Goal: Information Seeking & Learning: Learn about a topic

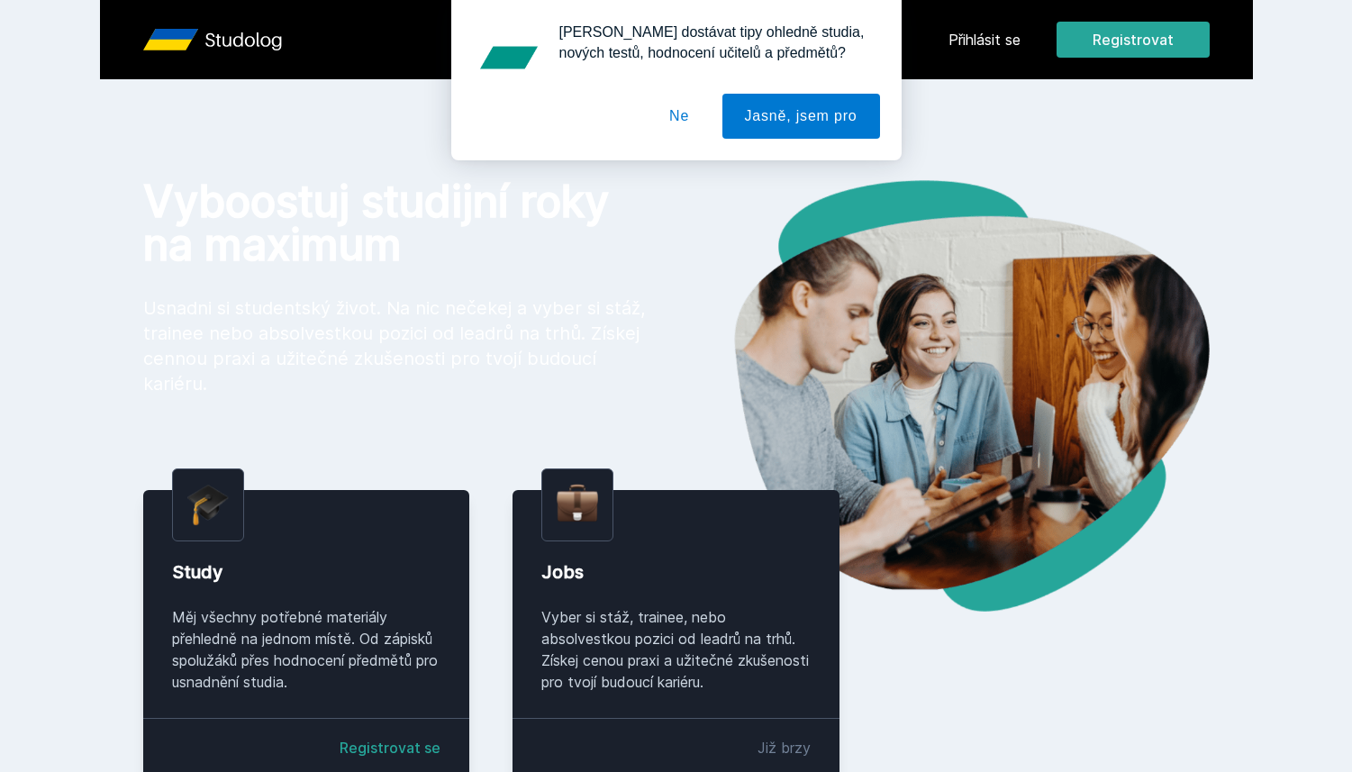
click at [999, 32] on div "[PERSON_NAME] dostávat tipy ohledně studia, nových testů, hodnocení učitelů a p…" at bounding box center [676, 80] width 1352 height 160
click at [676, 122] on button "Ne" at bounding box center [679, 116] width 65 height 45
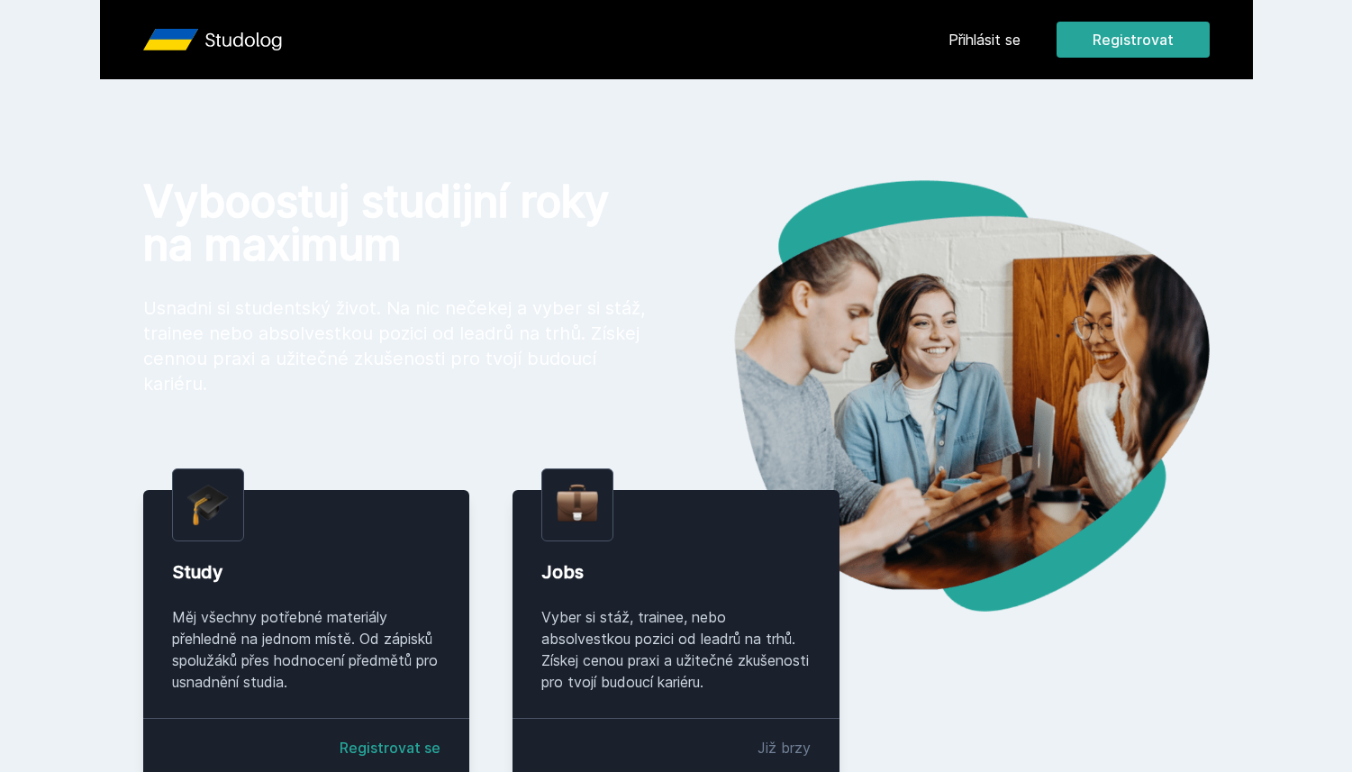
click at [952, 32] on link "Přihlásit se" at bounding box center [984, 40] width 72 height 22
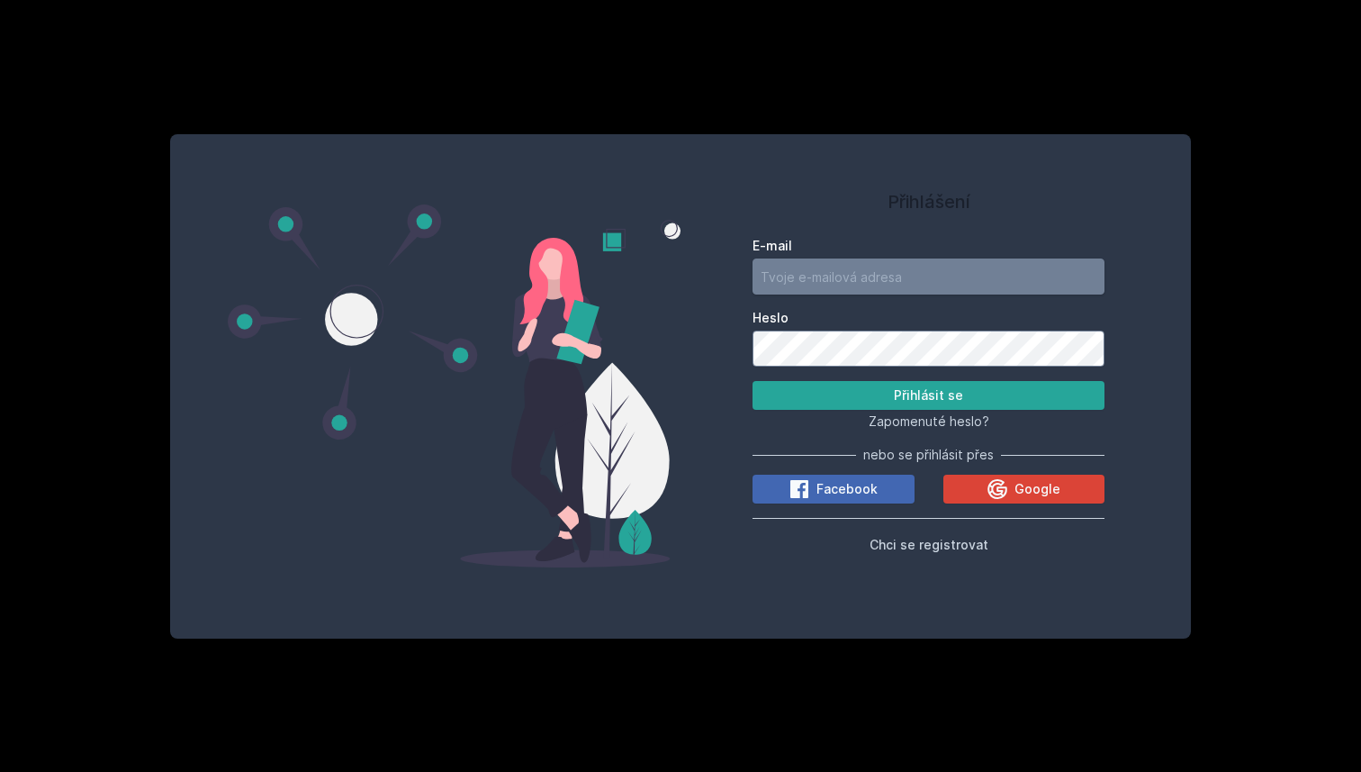
click at [797, 281] on input "E-mail" at bounding box center [929, 276] width 352 height 36
type input "[EMAIL_ADDRESS][DOMAIN_NAME]"
click at [753, 381] on button "Přihlásit se" at bounding box center [929, 395] width 352 height 29
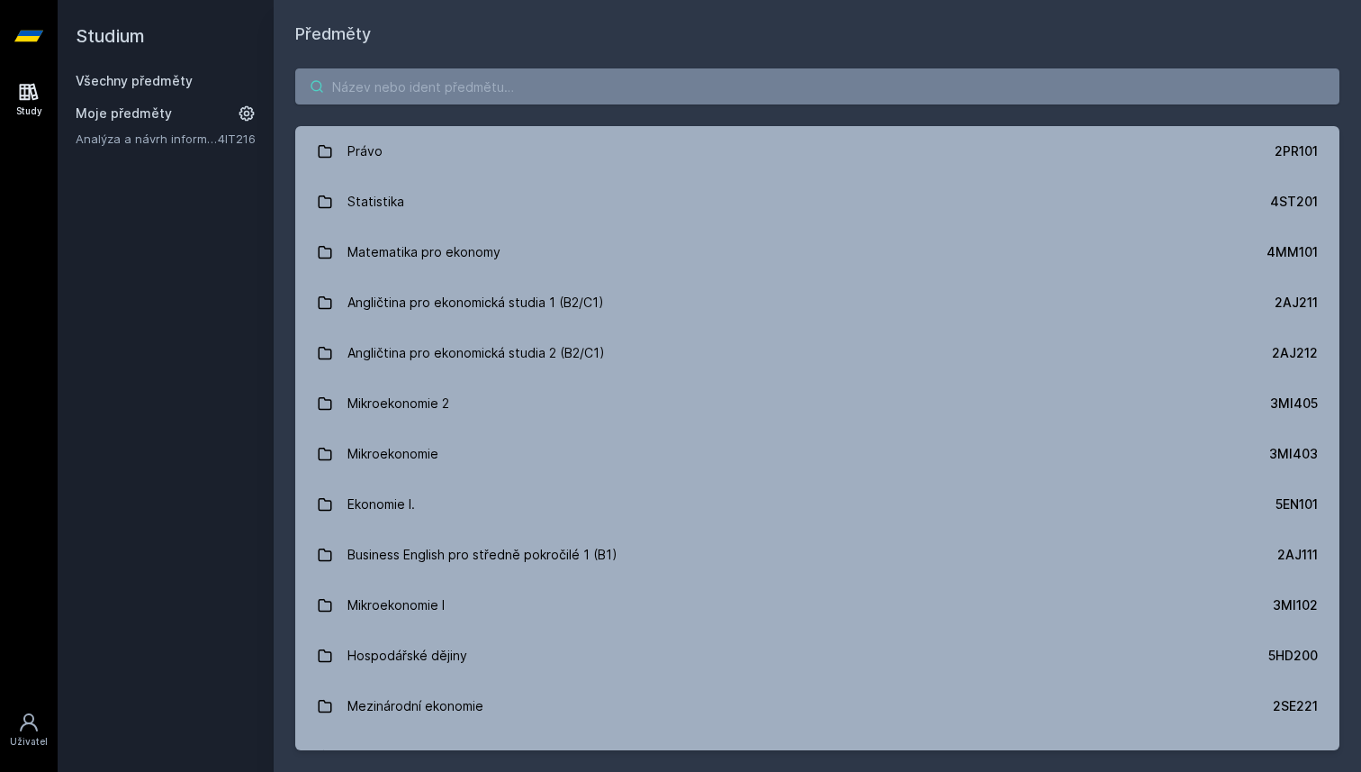
click at [507, 84] on input "search" at bounding box center [817, 86] width 1045 height 36
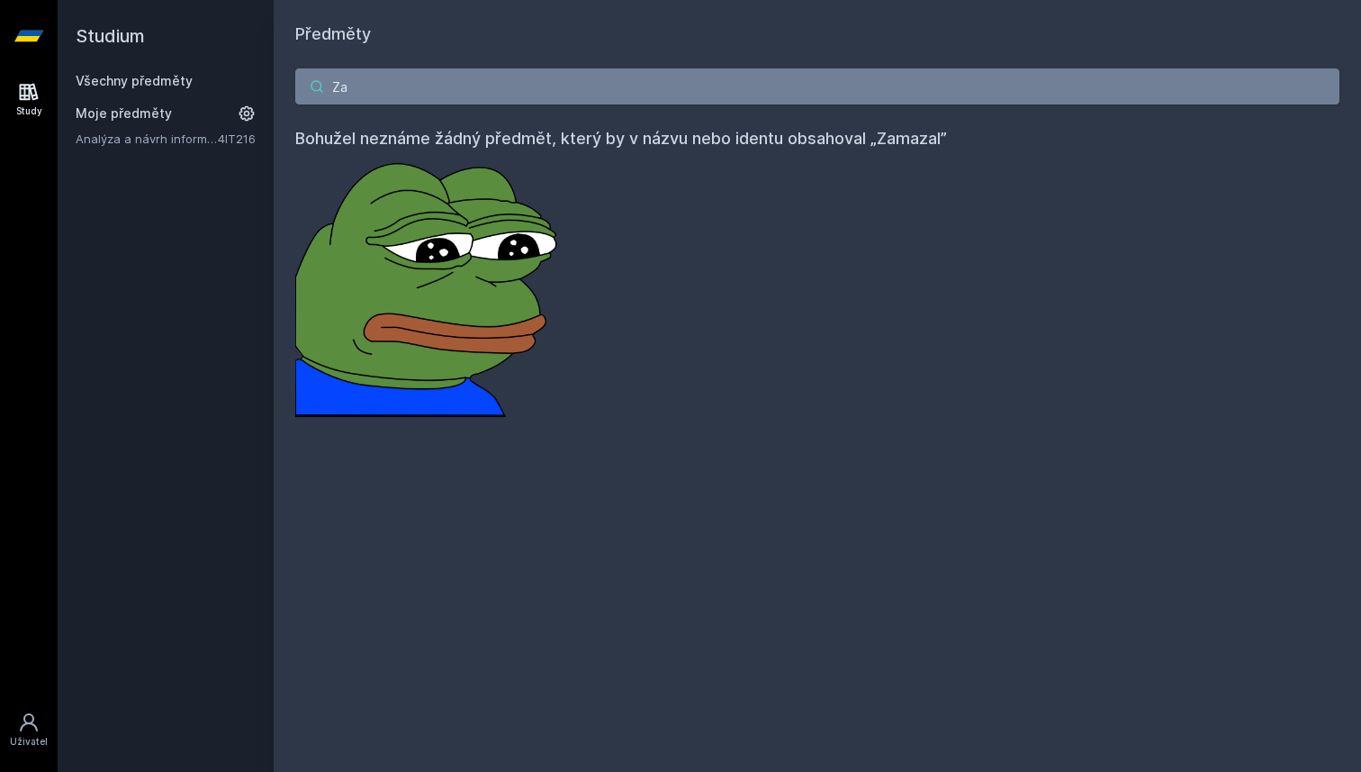
type input "Z"
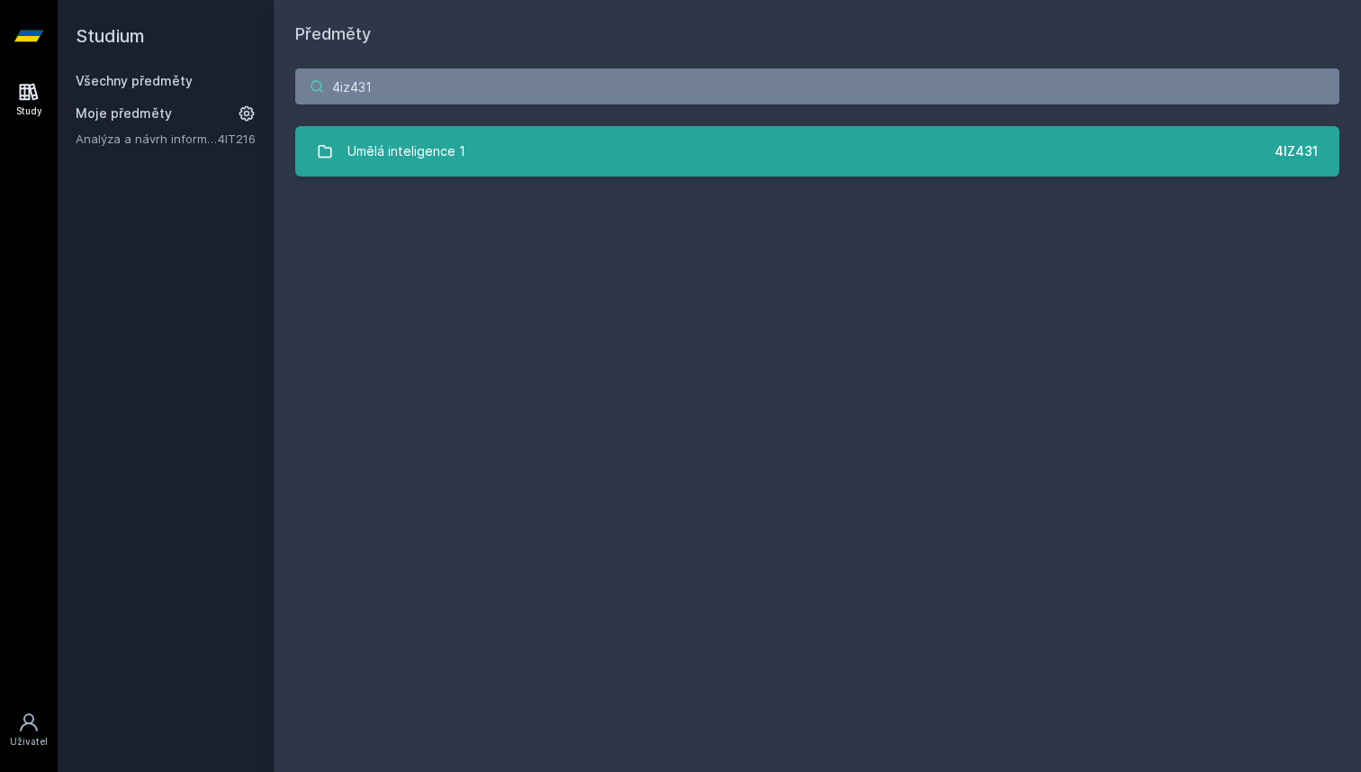
type input "4iz431"
click at [442, 160] on div "Umělá inteligence 1" at bounding box center [407, 151] width 118 height 36
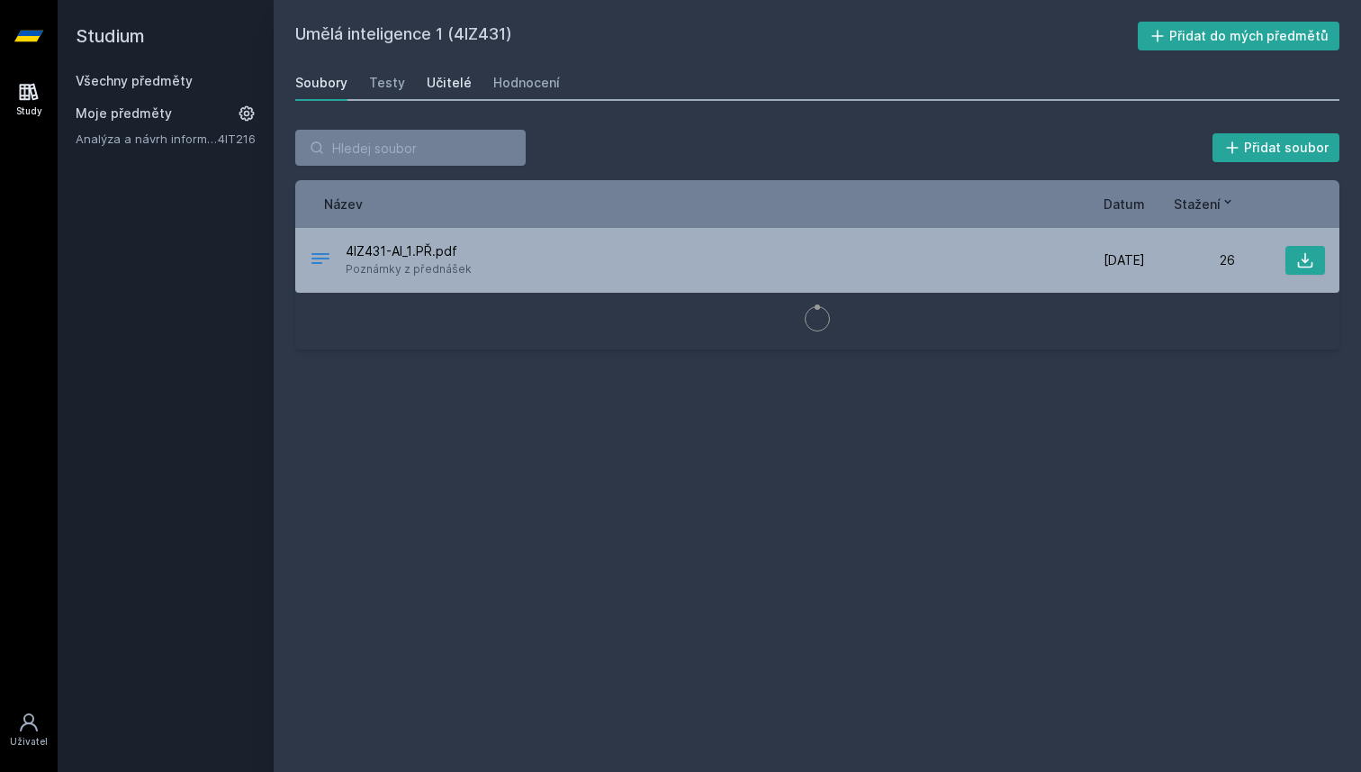
click at [428, 67] on link "Učitelé" at bounding box center [449, 83] width 45 height 36
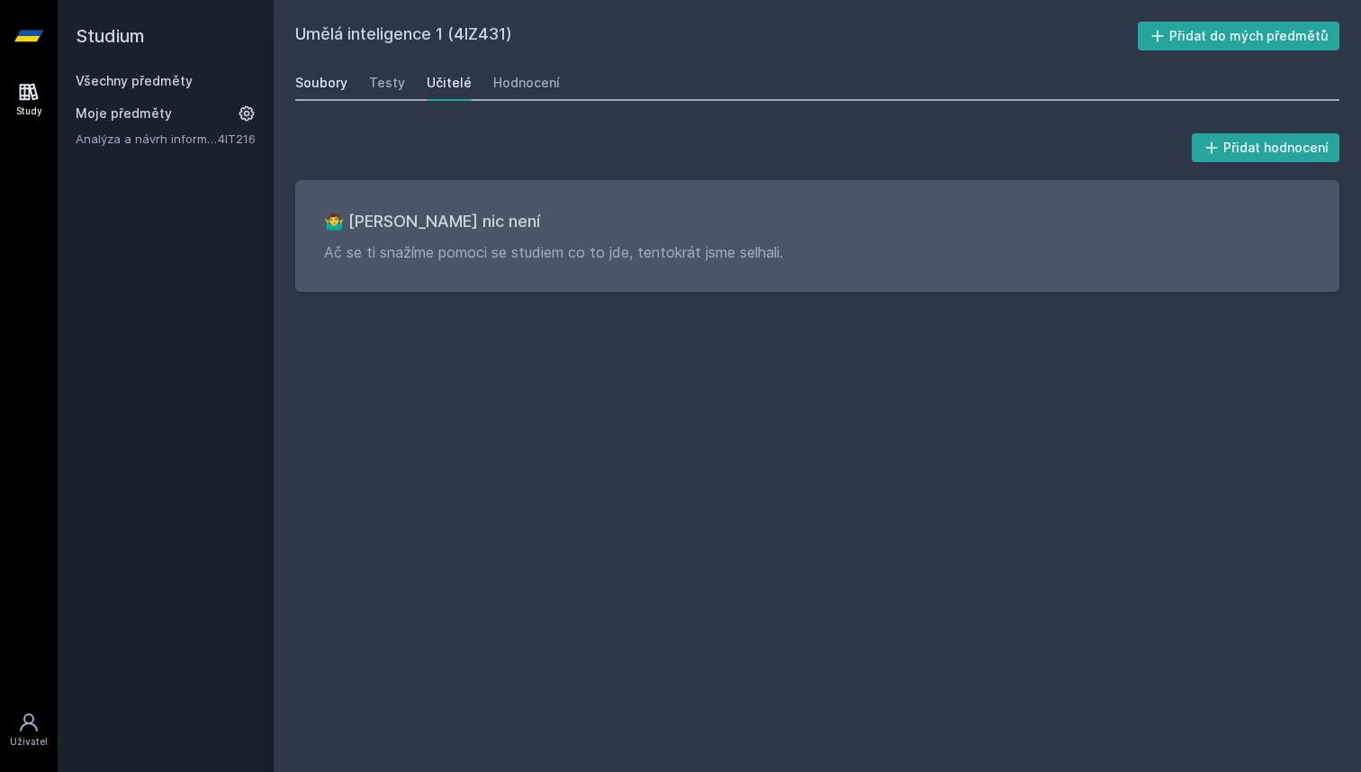
click at [327, 76] on div "Soubory" at bounding box center [321, 83] width 52 height 18
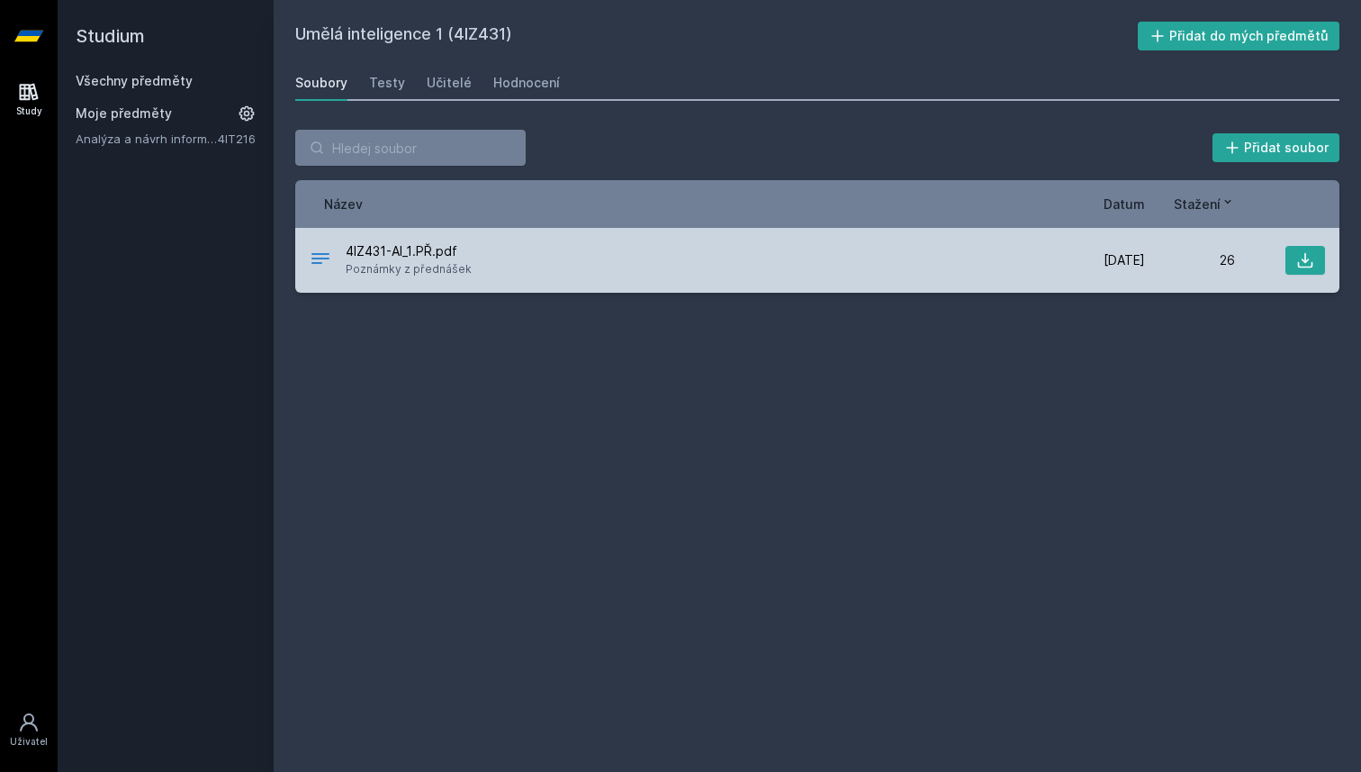
drag, startPoint x: 466, startPoint y: 276, endPoint x: 386, endPoint y: 276, distance: 79.2
click at [386, 276] on div "4IZ431-AI_1.PŘ.pdf Poznámky z přednášek" at bounding box center [683, 260] width 746 height 36
click at [611, 286] on div "4IZ431-AI_1.PŘ.pdf Poznámky z přednášek [DATE] [DATE] 26" at bounding box center [817, 260] width 1045 height 65
click at [1293, 258] on button at bounding box center [1306, 260] width 40 height 29
